Goal: Task Accomplishment & Management: Manage account settings

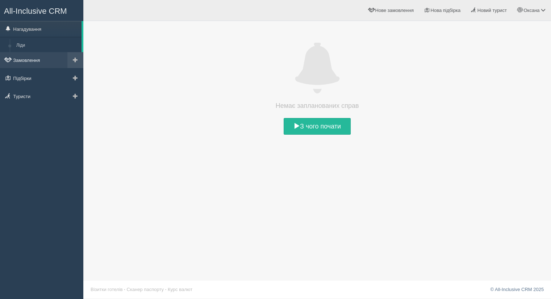
click at [34, 64] on link "Замовлення" at bounding box center [41, 60] width 83 height 16
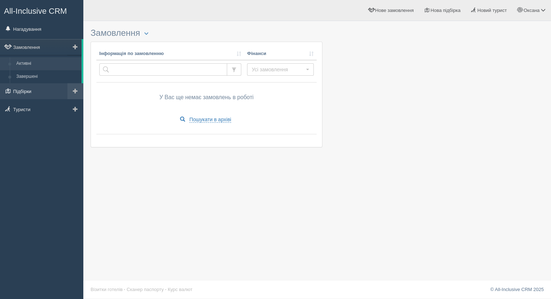
click at [33, 92] on link "Підбірки" at bounding box center [41, 91] width 83 height 16
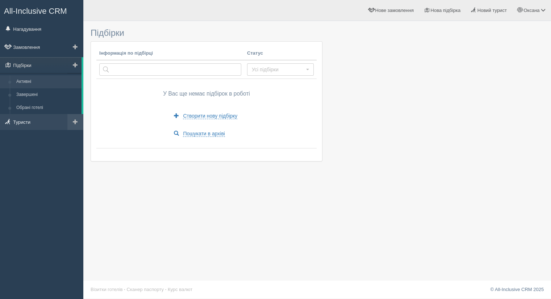
click at [33, 116] on link "Туристи" at bounding box center [41, 122] width 83 height 16
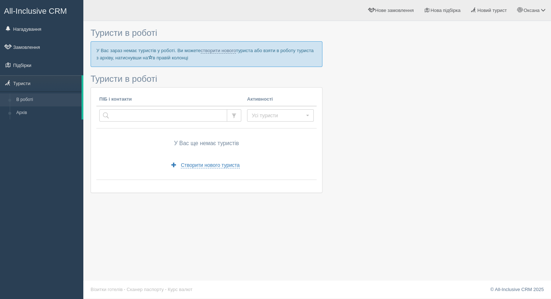
click at [41, 7] on span "All-Inclusive CRM" at bounding box center [35, 11] width 63 height 9
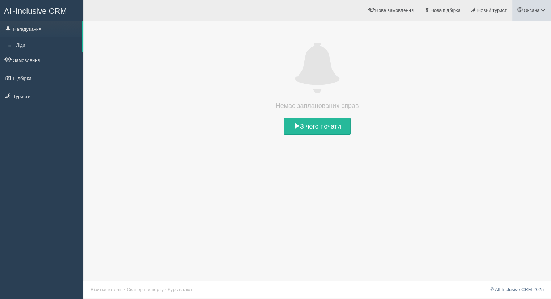
click at [539, 12] on span "Оксана" at bounding box center [531, 10] width 16 height 5
click at [507, 32] on span "Мій профіль" at bounding box center [499, 31] width 27 height 5
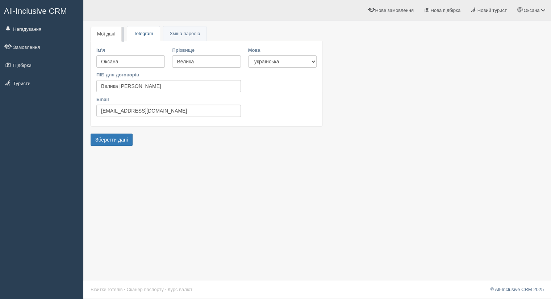
click at [143, 29] on link "Telegram" at bounding box center [143, 33] width 32 height 15
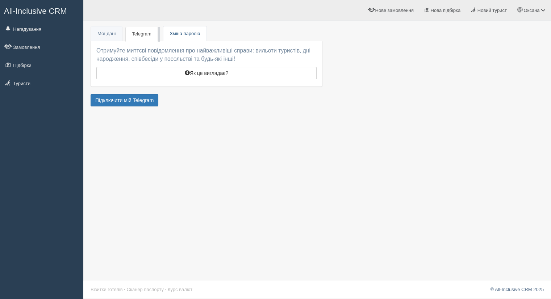
click at [171, 29] on link "Пароль Зміна паролю" at bounding box center [184, 33] width 43 height 15
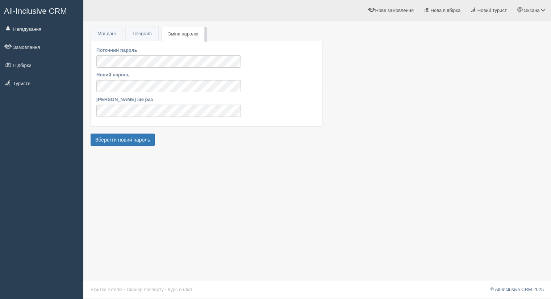
click at [103, 41] on ul "Мої дані Telegram Пароль Зміна паролю" at bounding box center [207, 36] width 232 height 9
click at [102, 33] on link "Мої дані" at bounding box center [106, 33] width 31 height 15
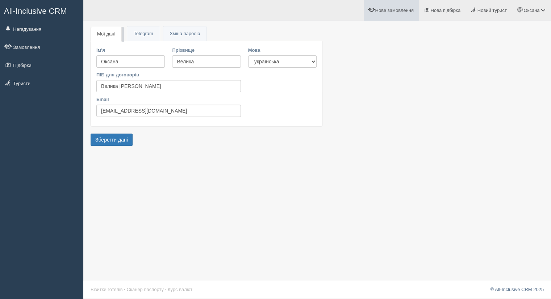
click at [397, 17] on link "Нове замовлення" at bounding box center [391, 10] width 55 height 21
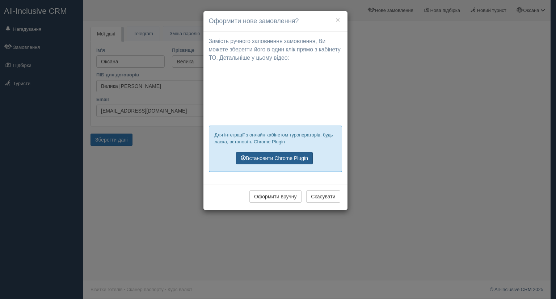
click at [271, 157] on link "Встановити Chrome Plugin" at bounding box center [274, 158] width 77 height 12
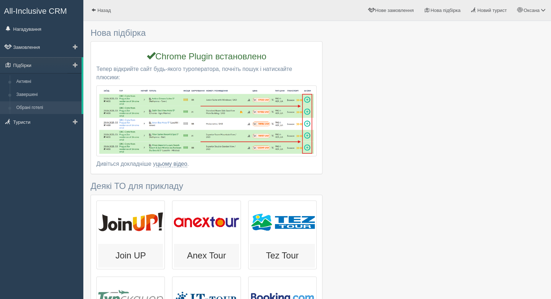
click at [46, 107] on link "Обрані готелі" at bounding box center [47, 107] width 68 height 13
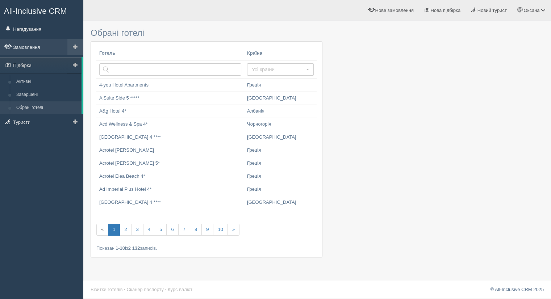
click at [38, 51] on link "Замовлення" at bounding box center [41, 47] width 83 height 16
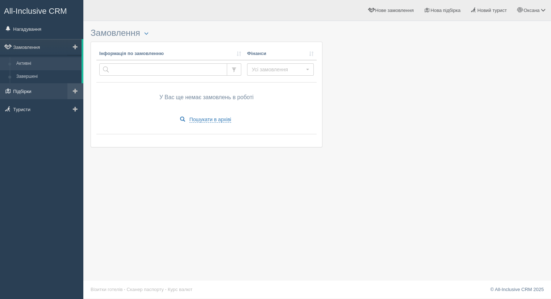
click at [34, 90] on link "Підбірки" at bounding box center [41, 91] width 83 height 16
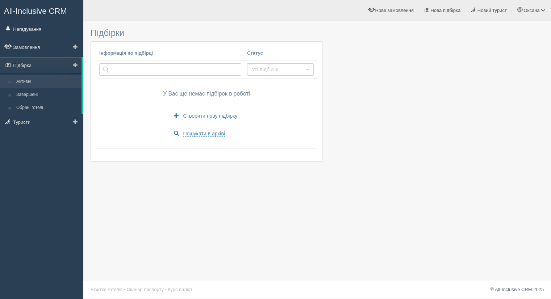
click at [32, 84] on link "Активні" at bounding box center [47, 81] width 68 height 13
click at [32, 93] on link "Завершені" at bounding box center [47, 94] width 68 height 13
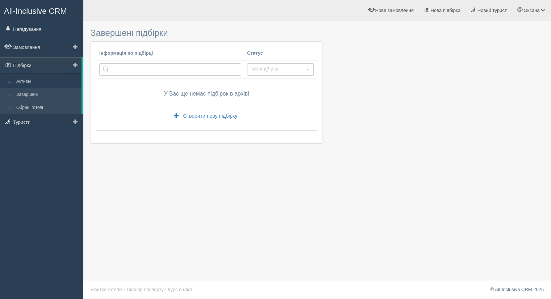
click at [32, 112] on link "Обрані готелі" at bounding box center [47, 107] width 68 height 13
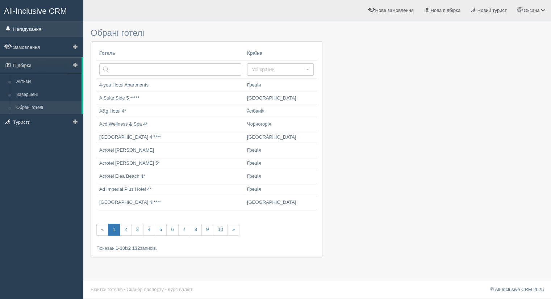
click at [40, 26] on link "Нагадування" at bounding box center [41, 29] width 83 height 16
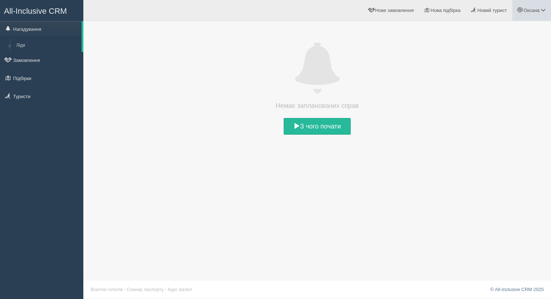
click at [537, 8] on span "Оксана" at bounding box center [531, 10] width 16 height 5
click at [503, 62] on span "Для туристів" at bounding box center [500, 62] width 28 height 5
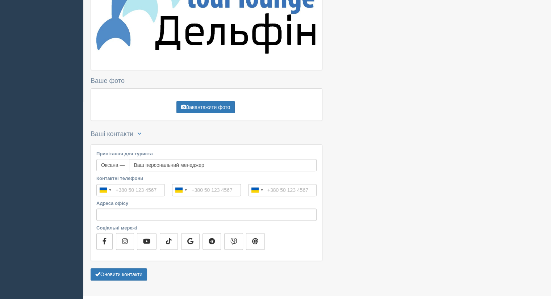
scroll to position [212, 0]
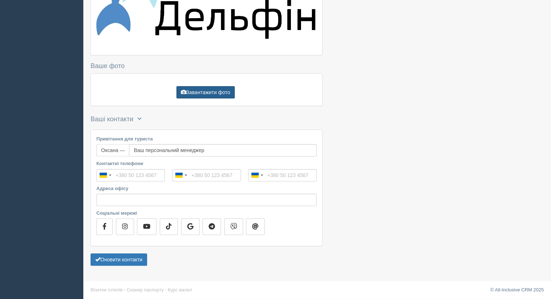
click at [198, 90] on button "Завантажити фото" at bounding box center [205, 92] width 58 height 12
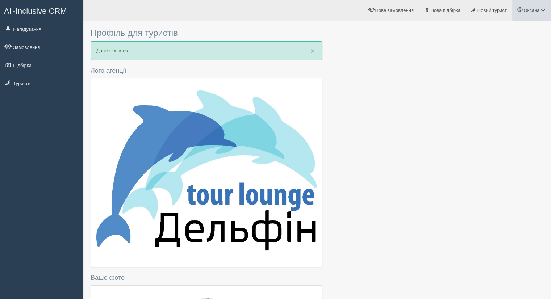
click at [537, 8] on span "Оксана" at bounding box center [531, 10] width 16 height 5
